Goal: Ask a question: Seek information or help from site administrators or community

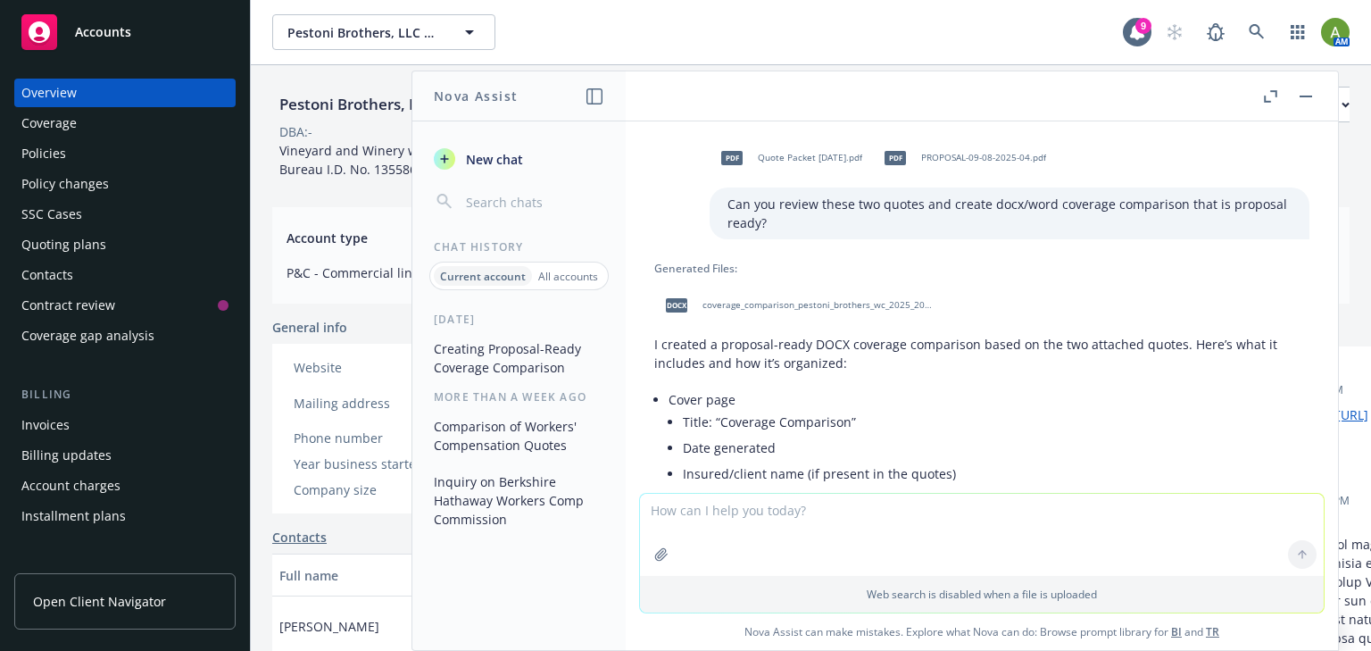
scroll to position [1023, 0]
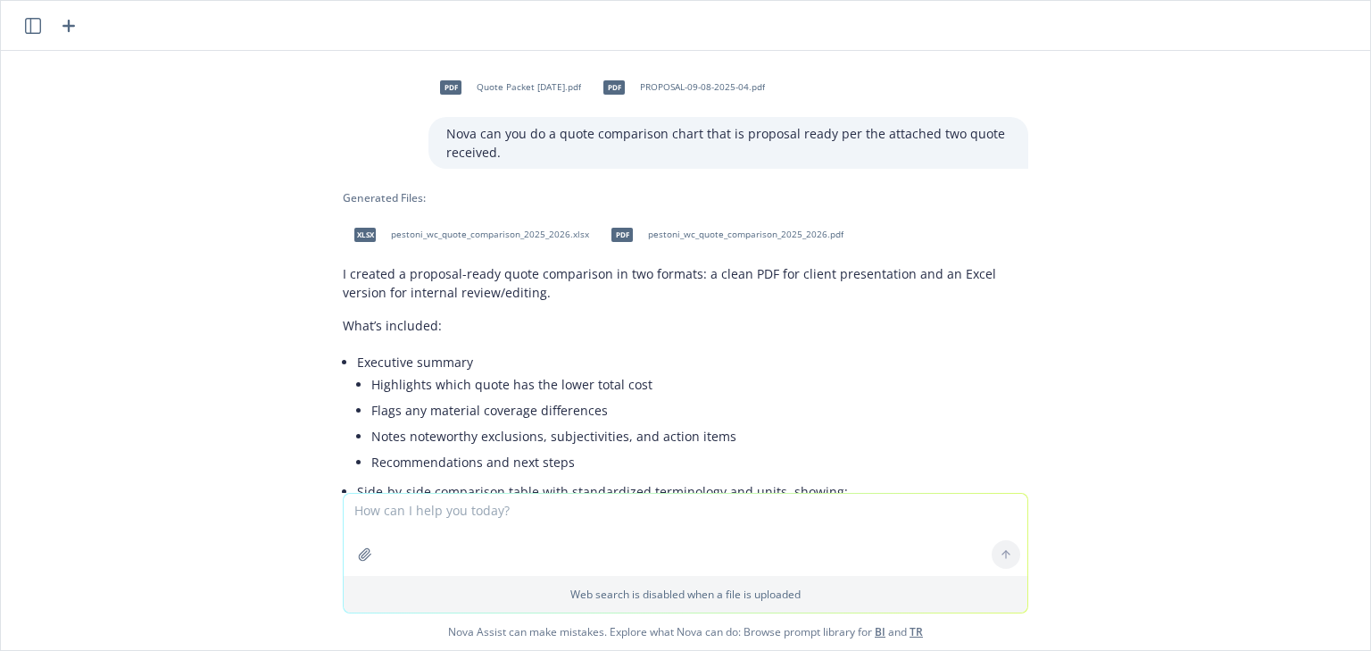
scroll to position [2210, 0]
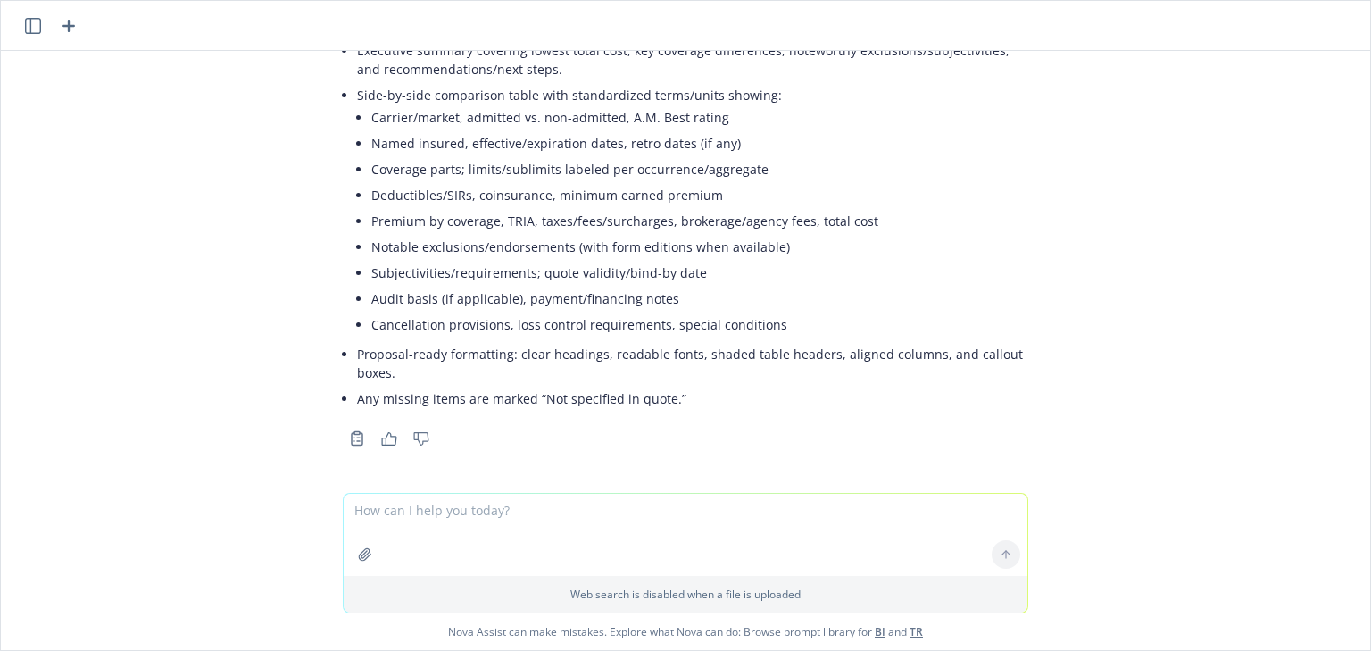
click at [432, 524] on textarea at bounding box center [686, 535] width 684 height 82
type textarea "how would I explain an AM Best rating to a client"
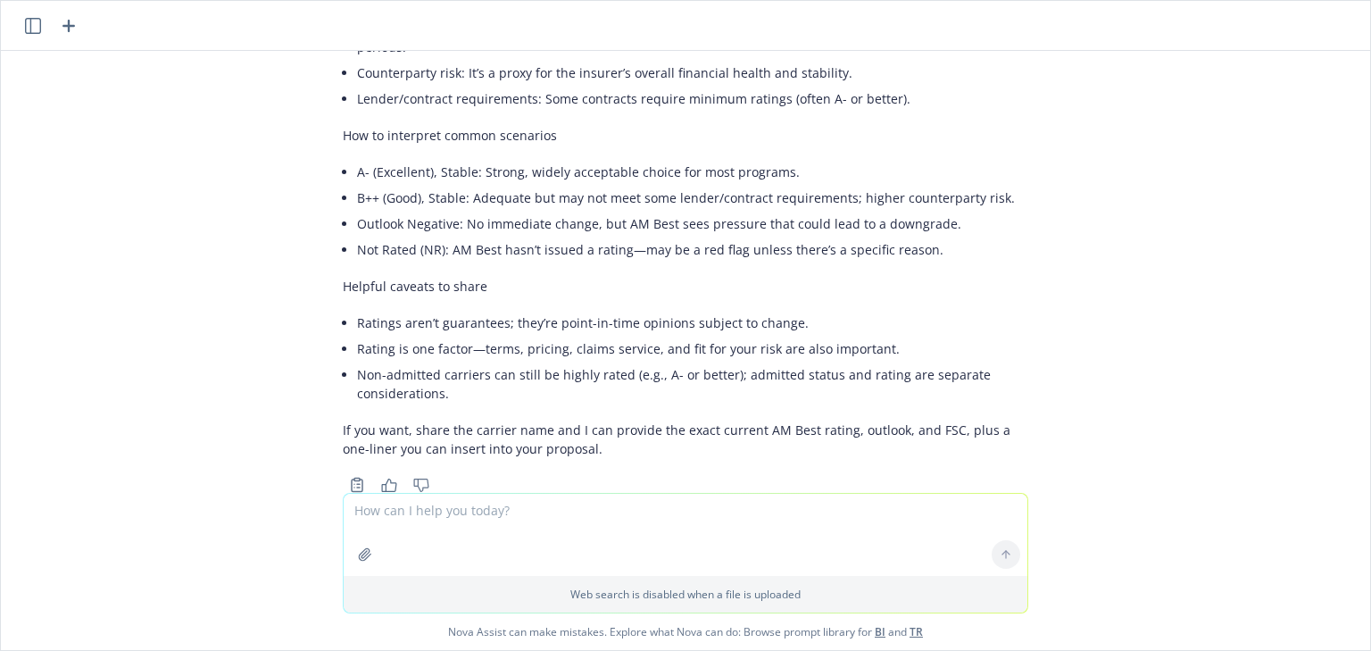
scroll to position [3252, 0]
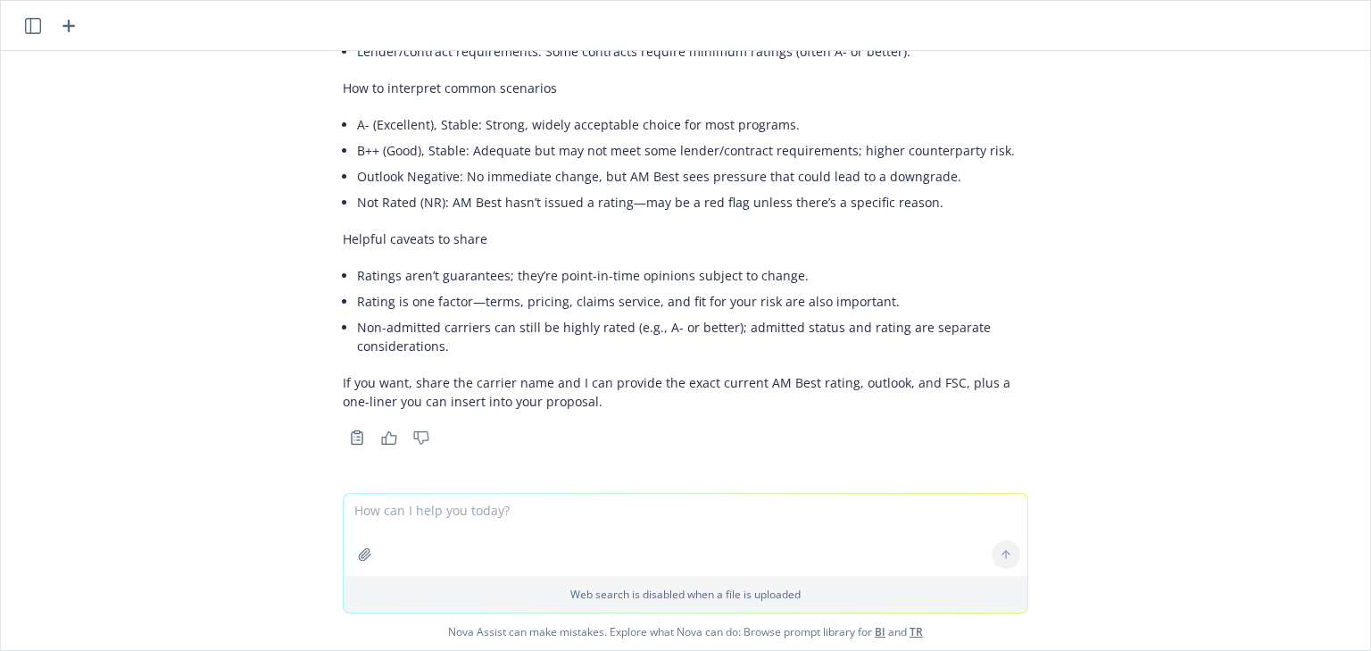
click at [686, 513] on textarea at bounding box center [686, 535] width 684 height 82
paste textarea "Lo Ipsum/Dolo, Sitame cons adi elitsedd 41/3 Eiusmod Temporincidi utlabor etdol…"
type textarea "lor ips dolors am con adipisc el seddoeiu tempor in utl etdolorem: Al Enima/Min…"
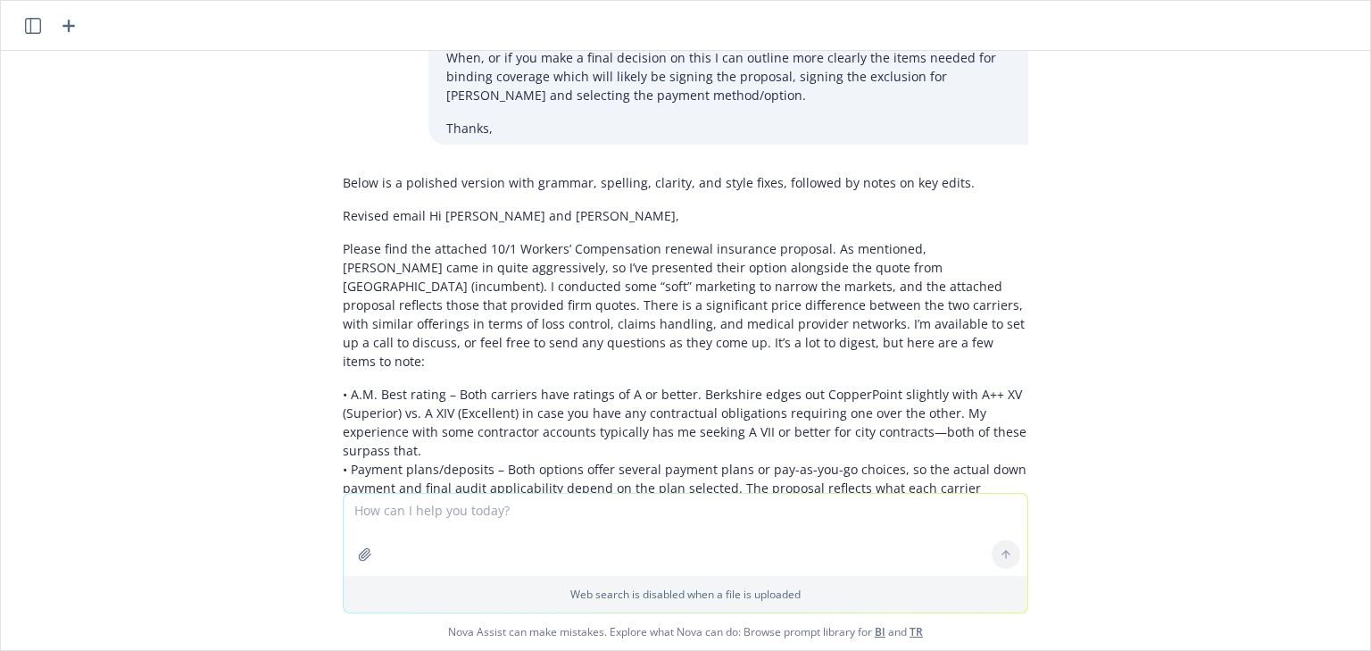
scroll to position [4707, 0]
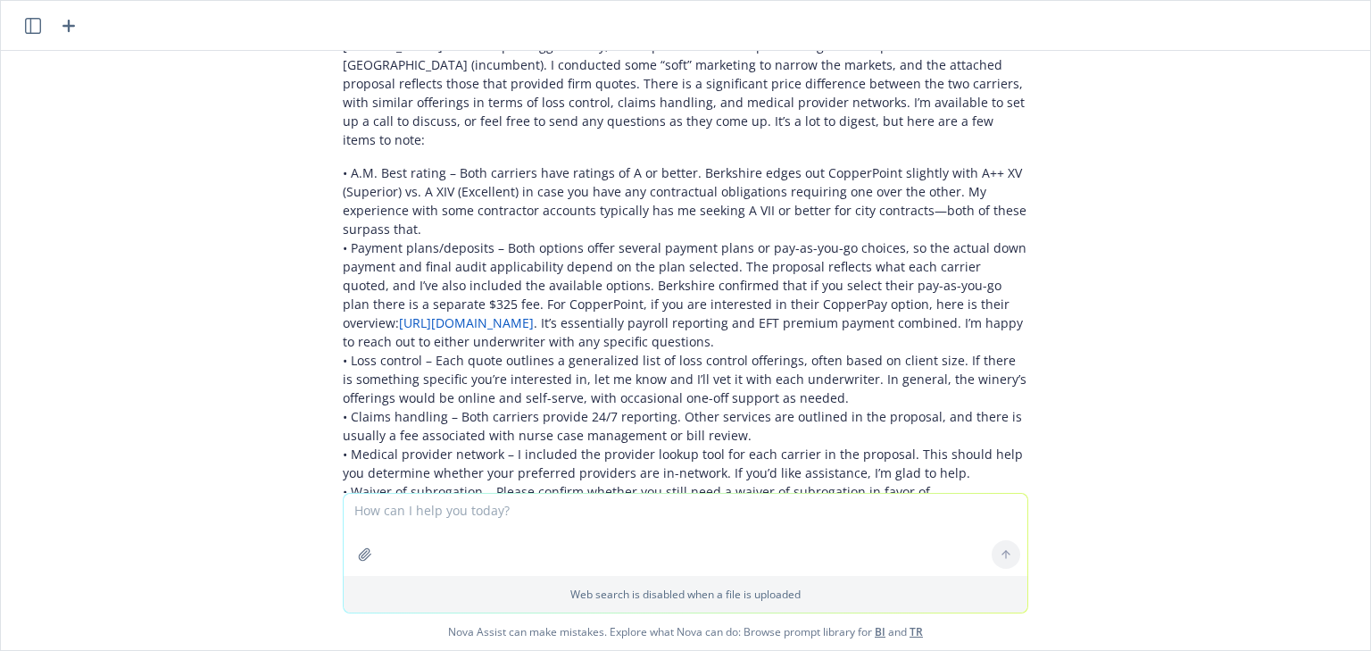
scroll to position [4921, 0]
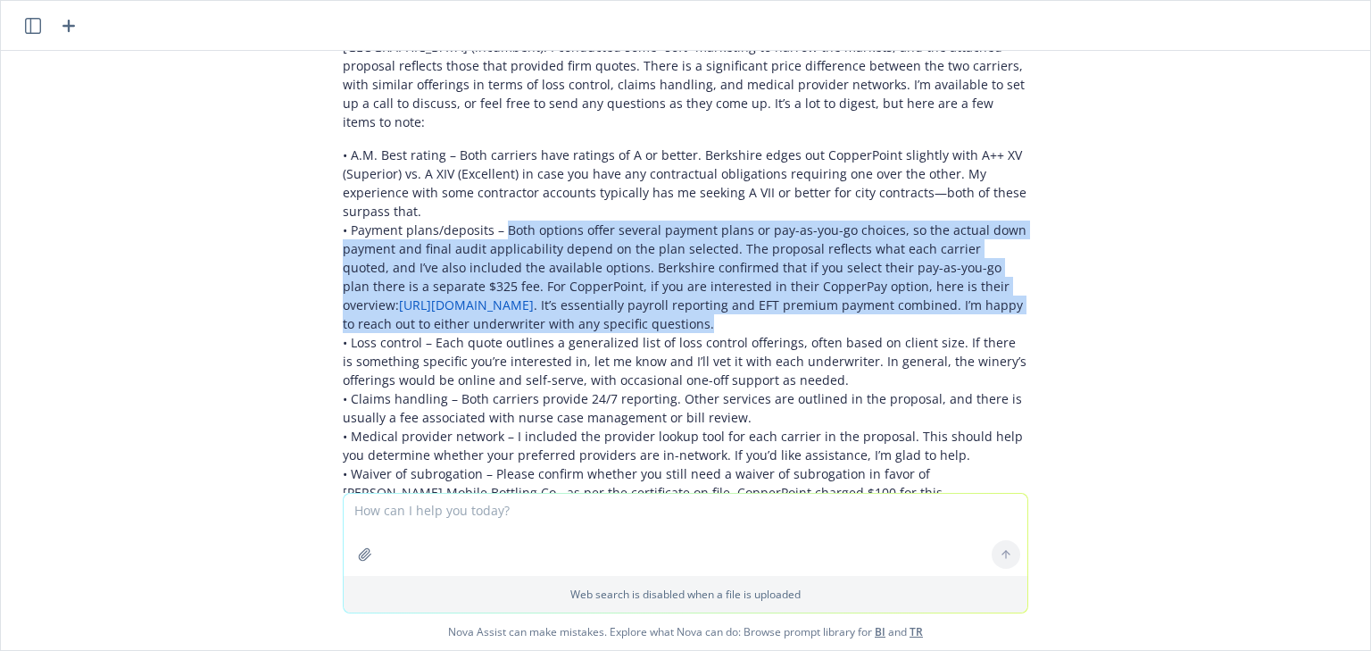
drag, startPoint x: 739, startPoint y: 264, endPoint x: 495, endPoint y: 177, distance: 259.8
click at [495, 177] on p "• A.M. Best rating – Both carriers have ratings of A or better. Berkshire edges…" at bounding box center [686, 455] width 686 height 619
copy p "Both options offer several payment plans or pay-as-you-go choices, so the actua…"
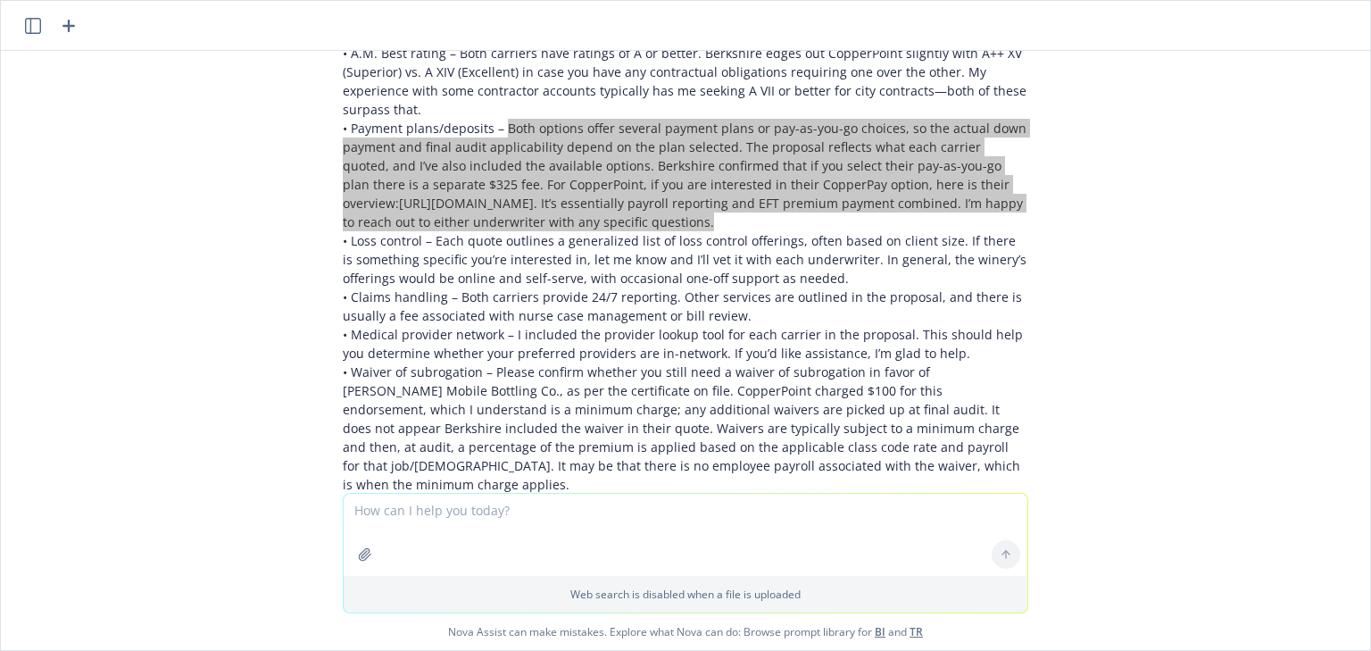
scroll to position [5064, 0]
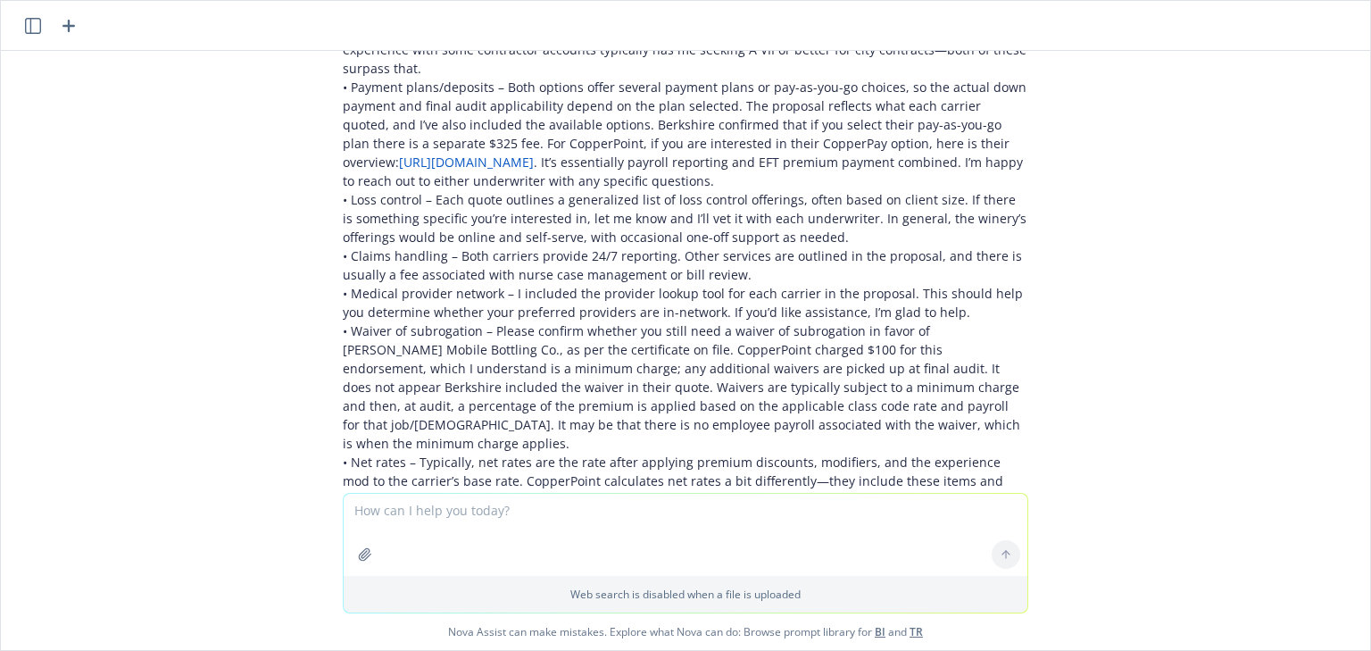
click at [404, 287] on p "• A.M. Best rating – Both carriers have ratings of A or better. Berkshire edges…" at bounding box center [686, 312] width 686 height 619
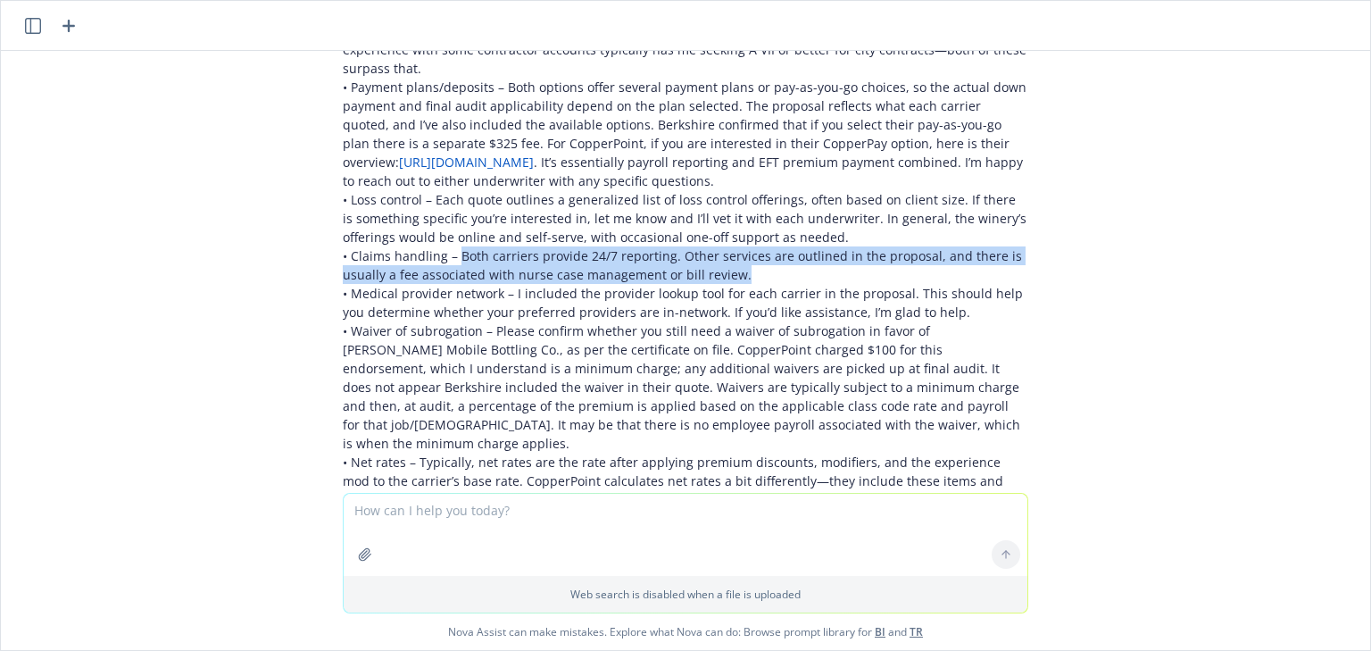
drag, startPoint x: 732, startPoint y: 220, endPoint x: 445, endPoint y: 204, distance: 287.0
click at [445, 204] on p "• A.M. Best rating – Both carriers have ratings of A or better. Berkshire edges…" at bounding box center [686, 312] width 686 height 619
copy p "Both carriers provide 24/7 reporting. Other services are outlined in the propos…"
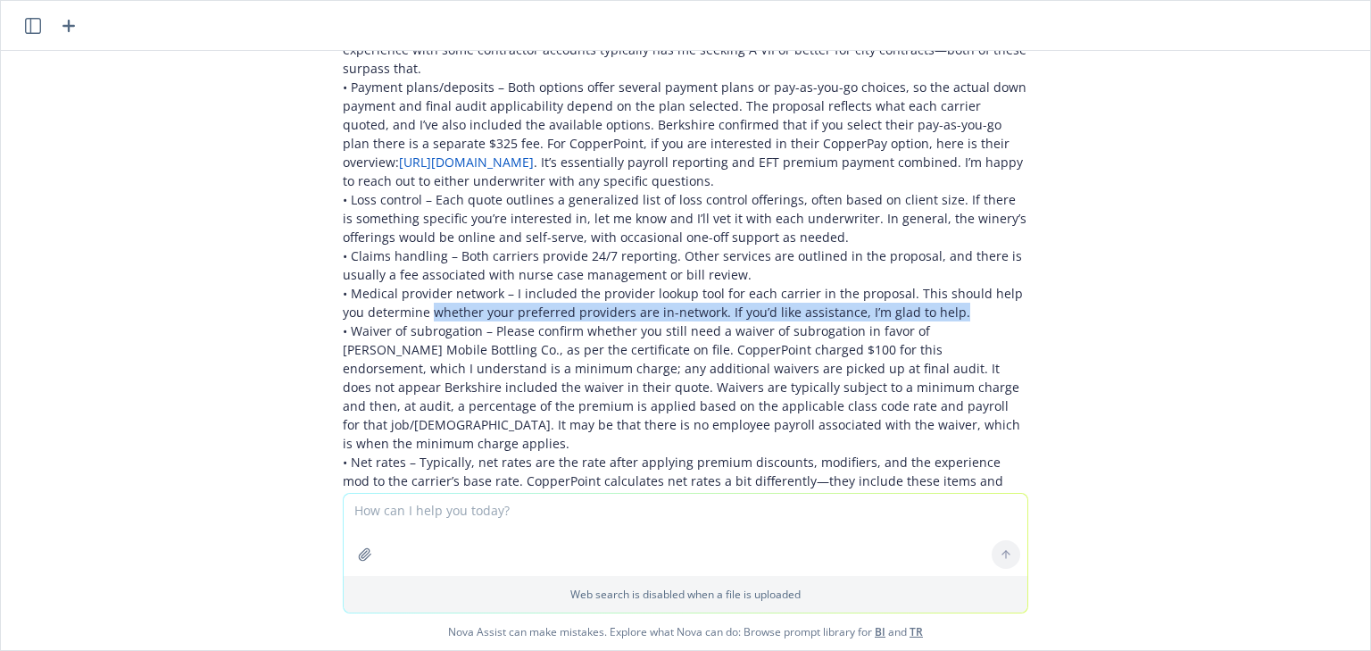
drag, startPoint x: 396, startPoint y: 255, endPoint x: 864, endPoint y: 249, distance: 467.8
click at [906, 246] on p "• A.M. Best rating – Both carriers have ratings of A or better. Berkshire edges…" at bounding box center [686, 312] width 686 height 619
copy p "whether your preferred providers are in-network. If you’d like assistance, I’m …"
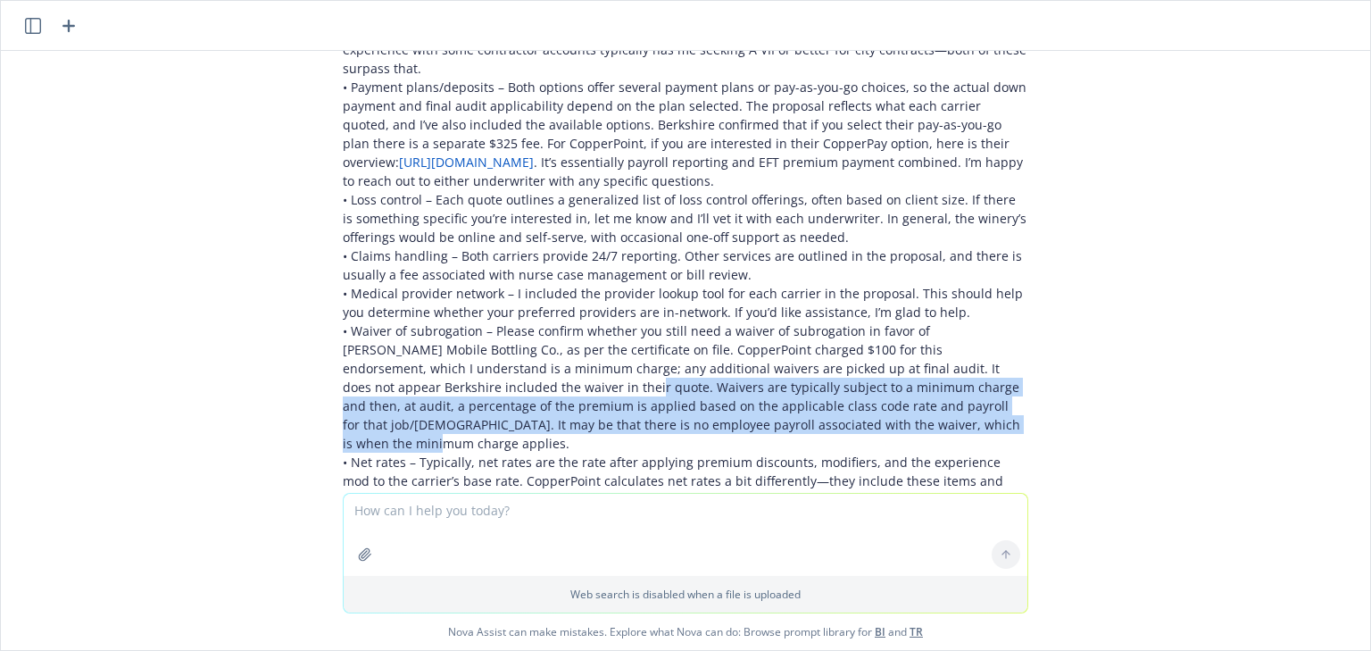
drag, startPoint x: 804, startPoint y: 362, endPoint x: 420, endPoint y: 336, distance: 384.8
click at [420, 336] on p "• A.M. Best rating – Both carriers have ratings of A or better. Berkshire edges…" at bounding box center [686, 312] width 686 height 619
copy p "Waivers are typically subject to a minimum charge and then, at audit, a percent…"
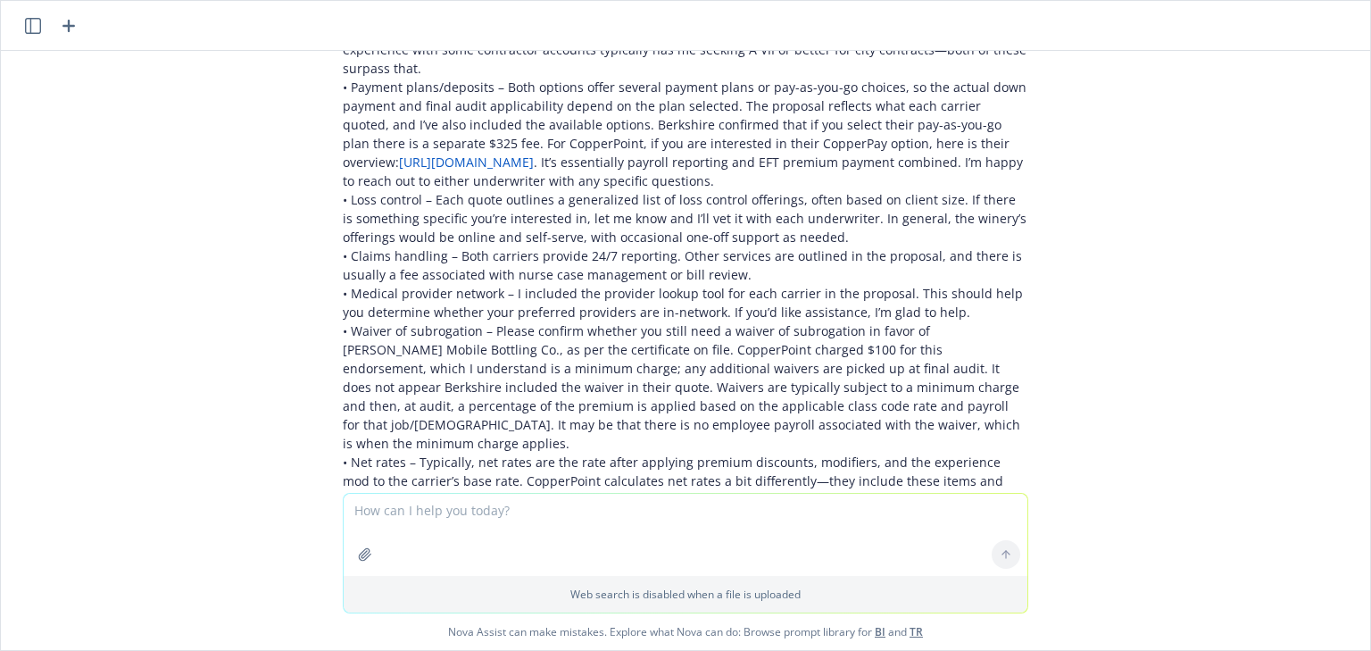
click at [618, 310] on p "• A.M. Best rating – Both carriers have ratings of A or better. Berkshire edges…" at bounding box center [686, 312] width 686 height 619
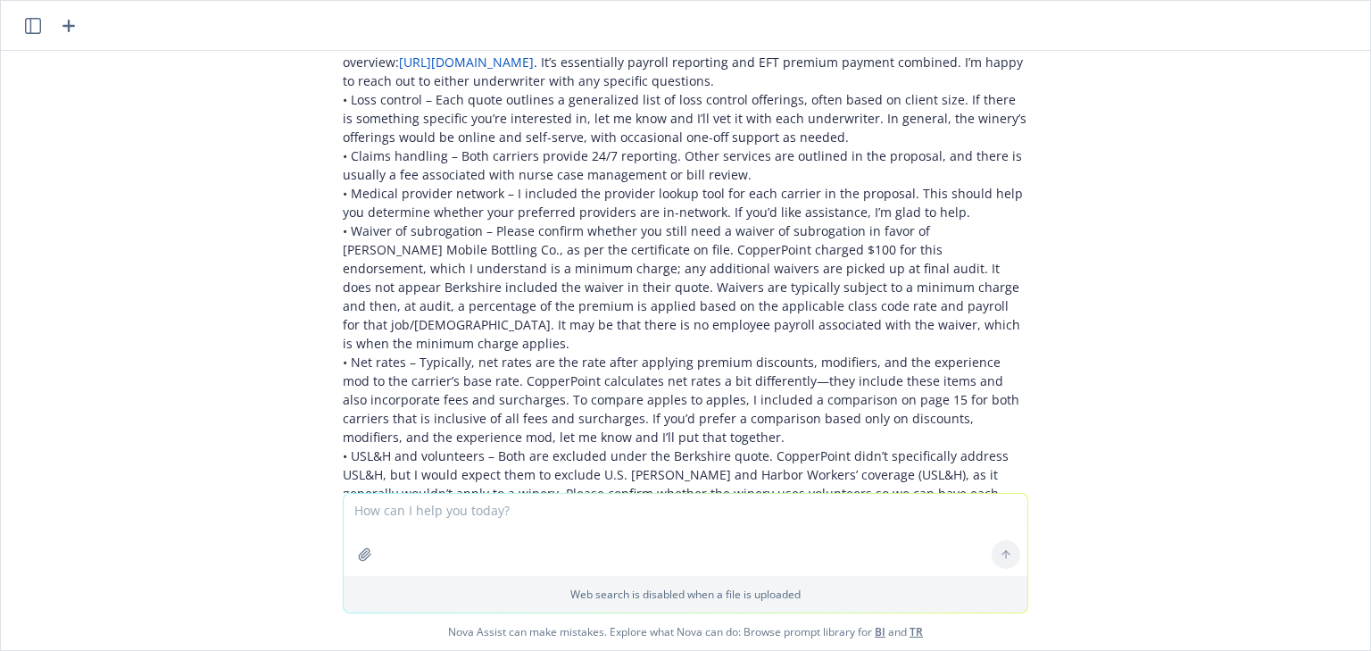
scroll to position [5278, 0]
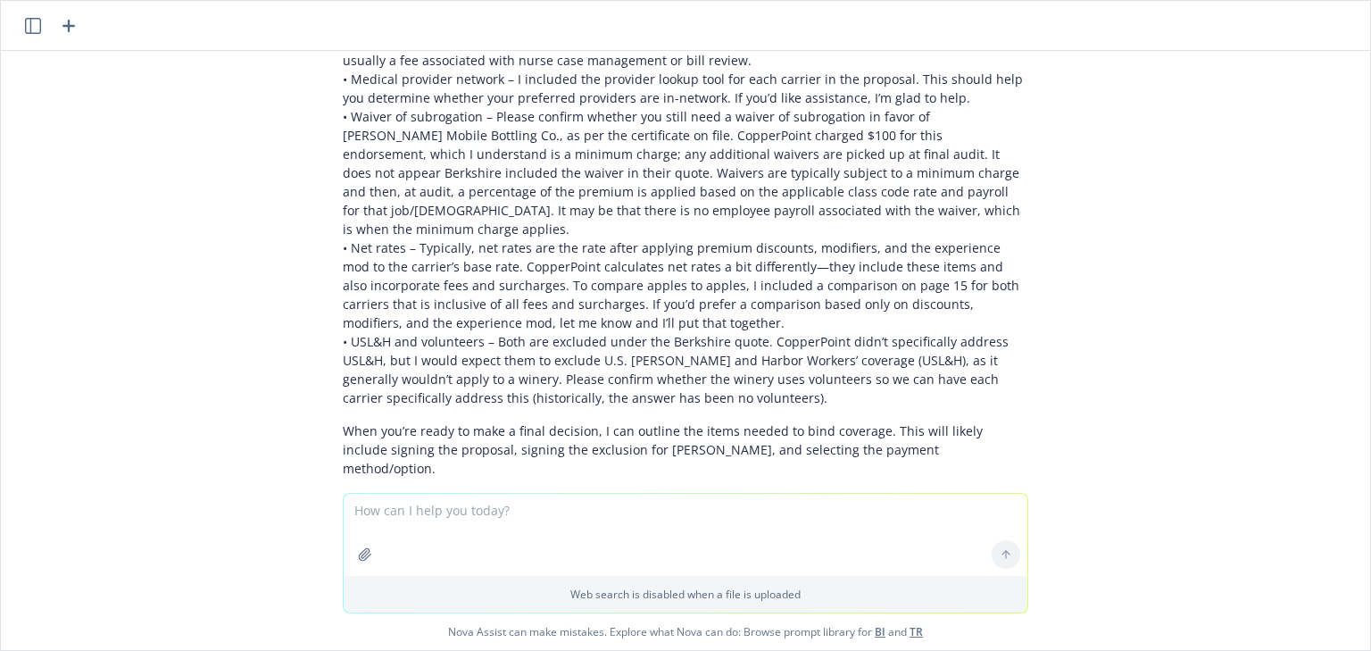
click at [708, 245] on p "• A.M. Best rating – Both carriers have ratings of A or better. Berkshire edges…" at bounding box center [686, 97] width 686 height 619
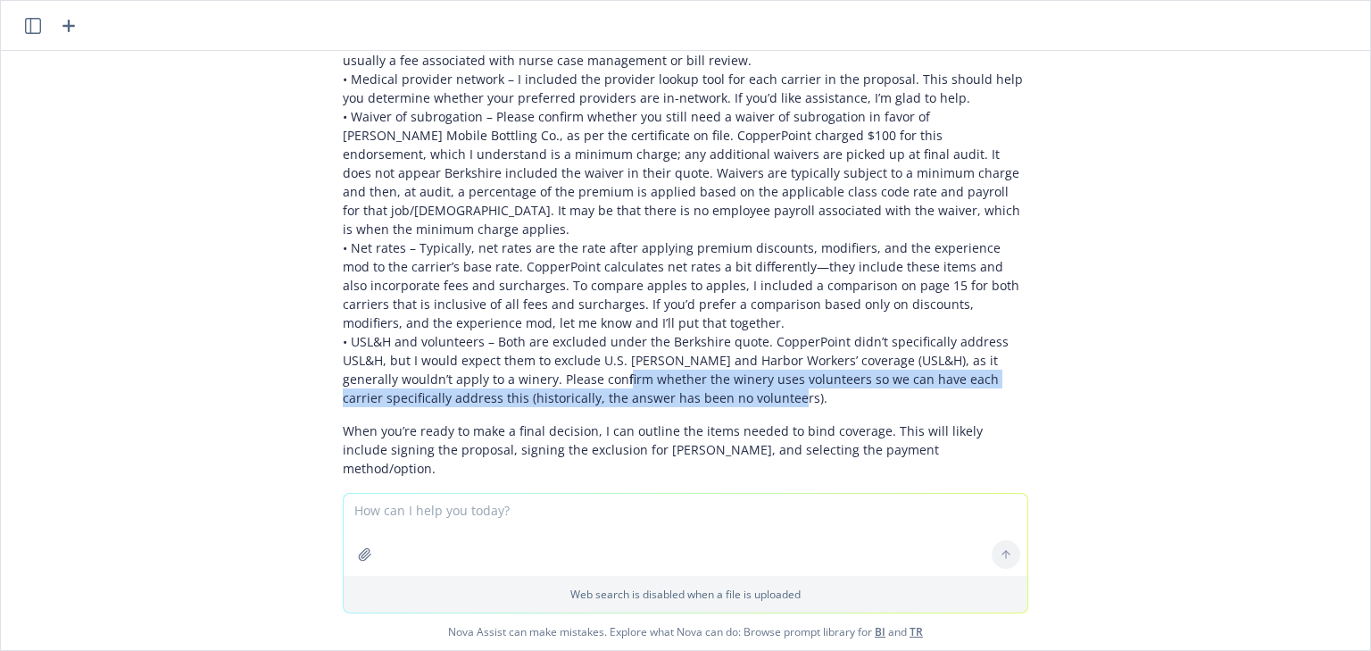
drag, startPoint x: 761, startPoint y: 328, endPoint x: 585, endPoint y: 304, distance: 177.5
click at [585, 304] on p "• A.M. Best rating – Both carriers have ratings of A or better. Berkshire edges…" at bounding box center [686, 97] width 686 height 619
copy p "whether the winery uses volunteers so we can have each carrier specifically add…"
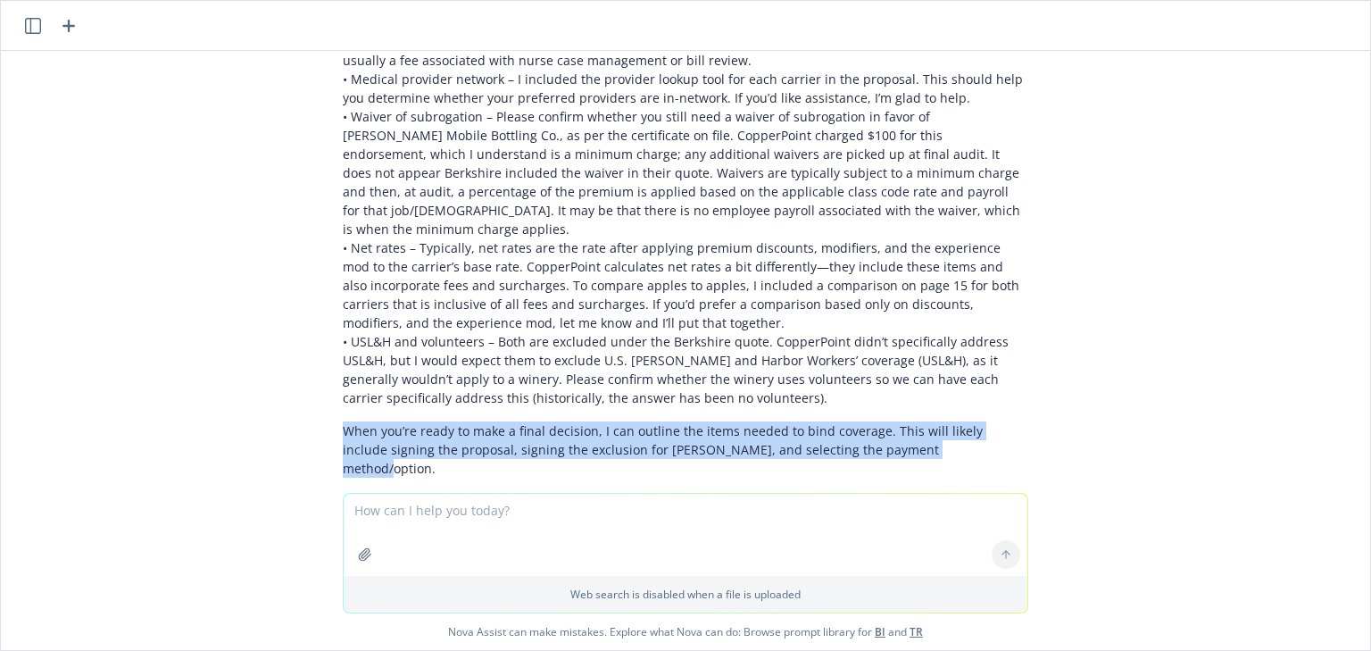
drag, startPoint x: 898, startPoint y: 373, endPoint x: 332, endPoint y: 362, distance: 566.1
click at [343, 421] on p "When you’re ready to make a final decision, I can outline the items needed to b…" at bounding box center [686, 449] width 686 height 56
copy p "When you’re ready to make a final decision, I can outline the items needed to b…"
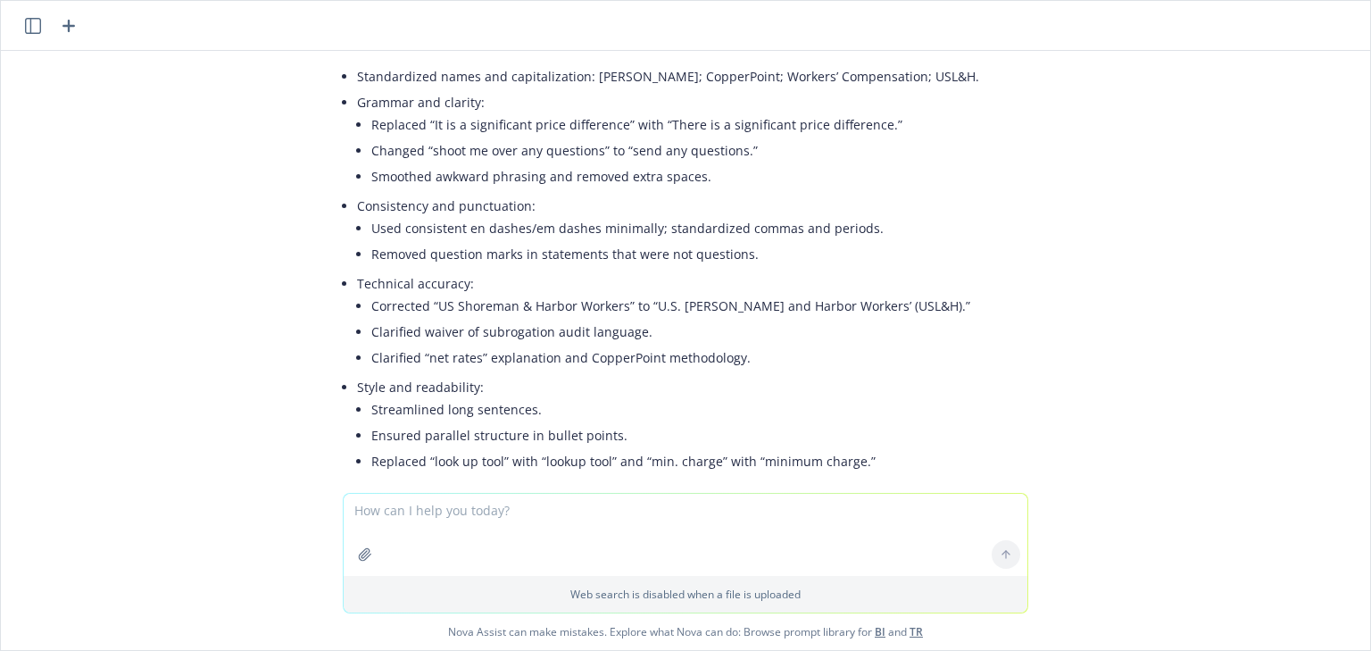
scroll to position [5778, 0]
